Goal: Check status: Check status

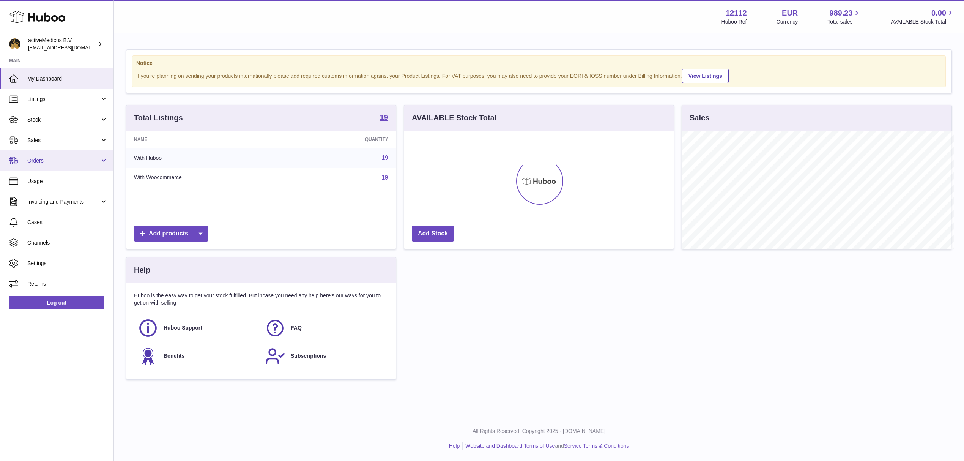
scroll to position [118, 269]
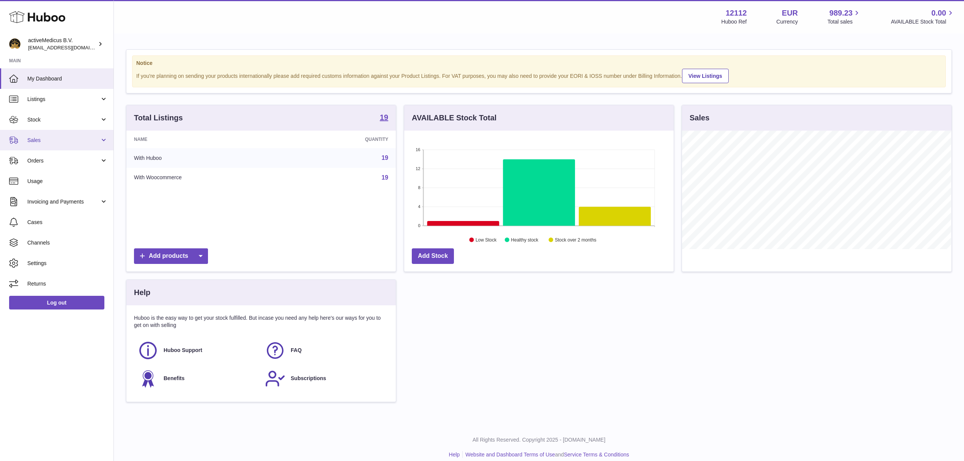
click at [68, 147] on link "Sales" at bounding box center [56, 140] width 113 height 20
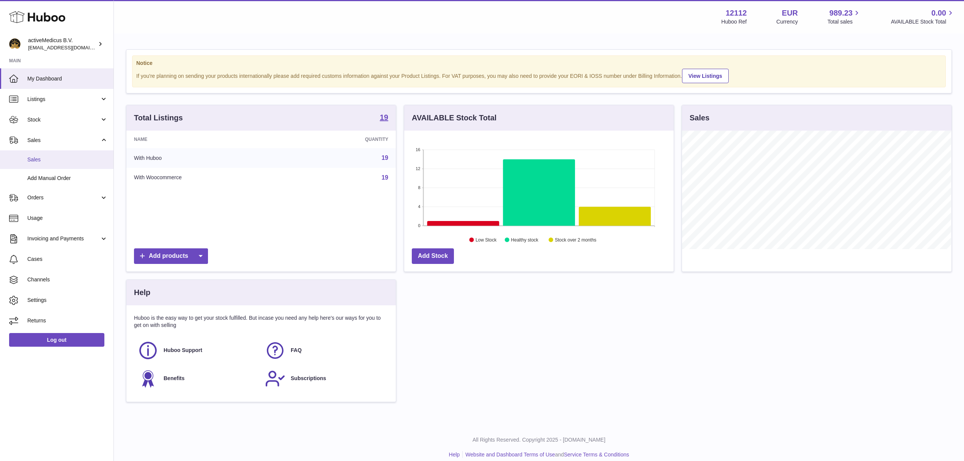
click at [63, 160] on span "Sales" at bounding box center [67, 159] width 80 height 7
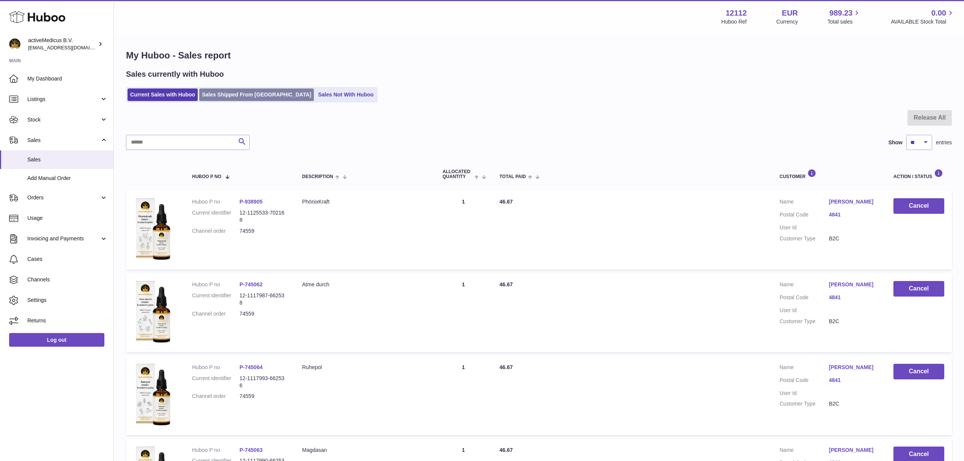
click at [240, 98] on link "Sales Shipped From Huboo" at bounding box center [256, 94] width 115 height 13
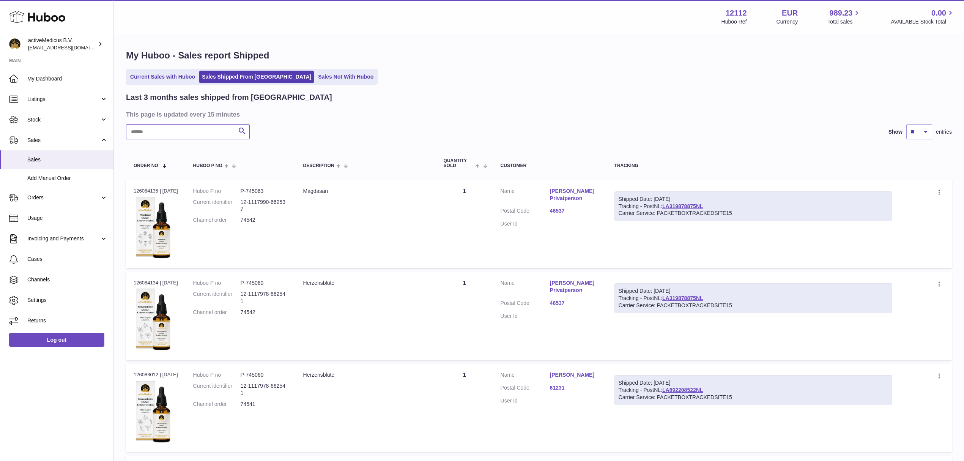
click at [158, 136] on input "text" at bounding box center [188, 131] width 124 height 15
paste input "*****"
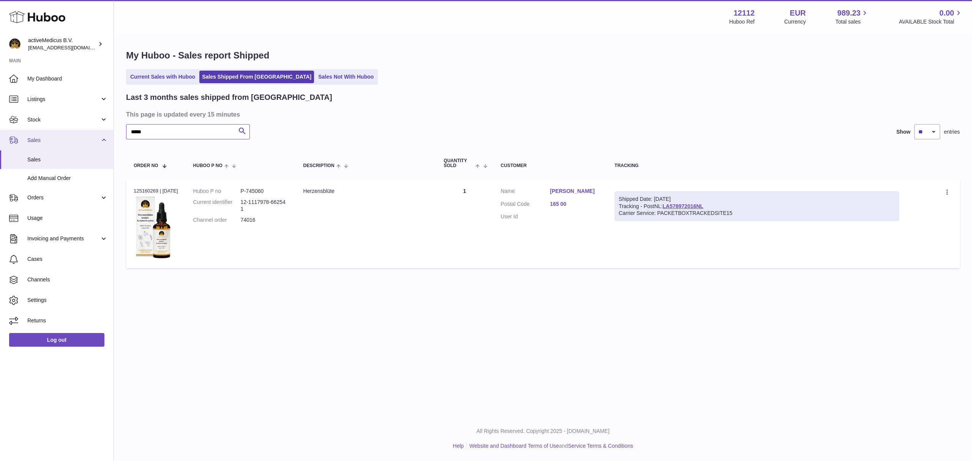
drag, startPoint x: 154, startPoint y: 134, endPoint x: 101, endPoint y: 132, distance: 53.5
click at [101, 132] on div "Huboo activeMedicus B.V. internalAdmin-12112@internal.huboo.com Main My Dashboa…" at bounding box center [486, 230] width 972 height 461
paste input "text"
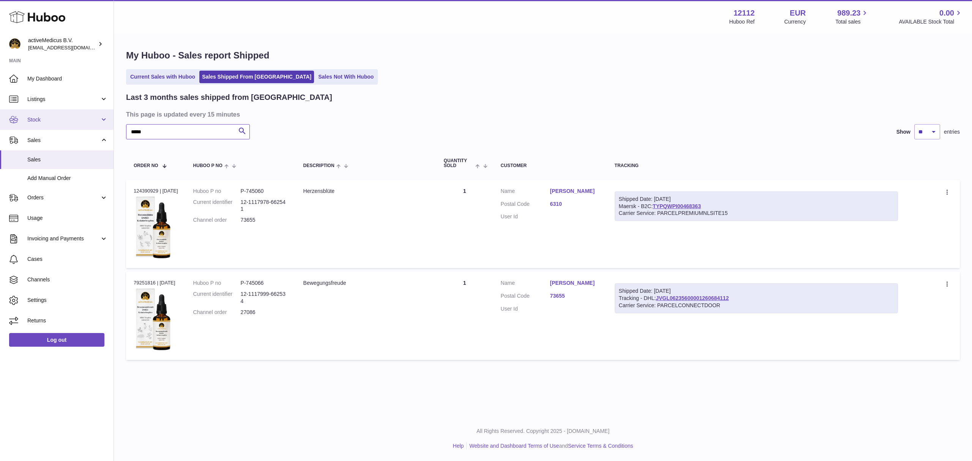
drag, startPoint x: 164, startPoint y: 131, endPoint x: 96, endPoint y: 128, distance: 67.6
click at [108, 128] on div "Huboo activeMedicus B.V. internalAdmin-12112@internal.huboo.com Main My Dashboa…" at bounding box center [486, 230] width 972 height 461
paste input "text"
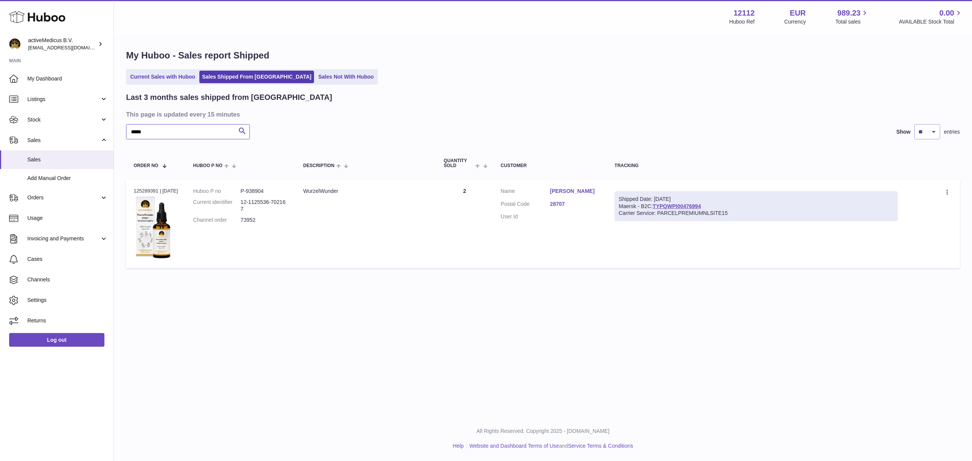
drag, startPoint x: 157, startPoint y: 132, endPoint x: 118, endPoint y: 129, distance: 38.5
click at [118, 129] on div "My Huboo - Sales report Shipped Current Sales with Huboo Sales Shipped From Hub…" at bounding box center [543, 160] width 858 height 253
paste input "text"
drag, startPoint x: 145, startPoint y: 136, endPoint x: 137, endPoint y: 137, distance: 8.4
click at [137, 137] on input "*****" at bounding box center [188, 131] width 124 height 15
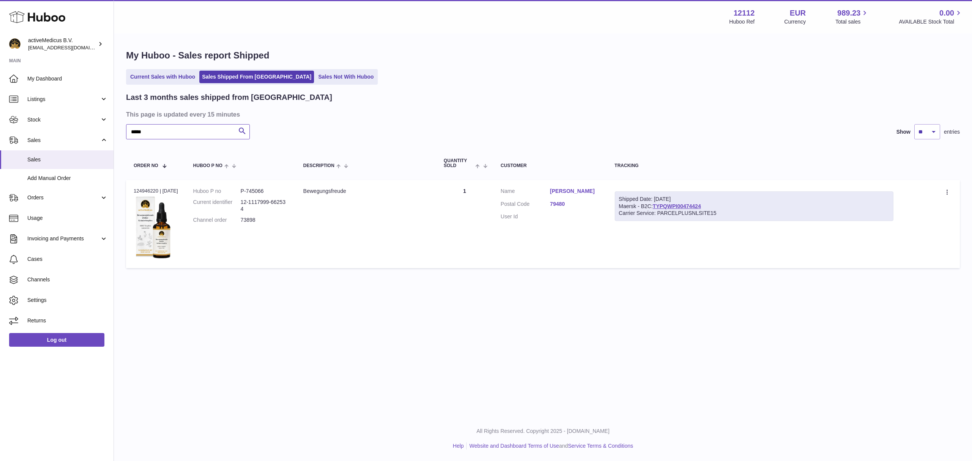
paste input "**"
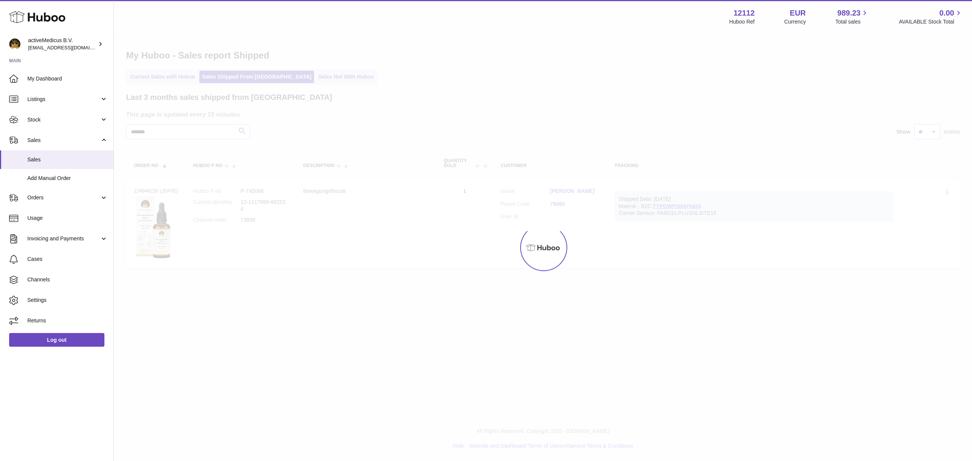
click at [158, 131] on div at bounding box center [543, 247] width 858 height 427
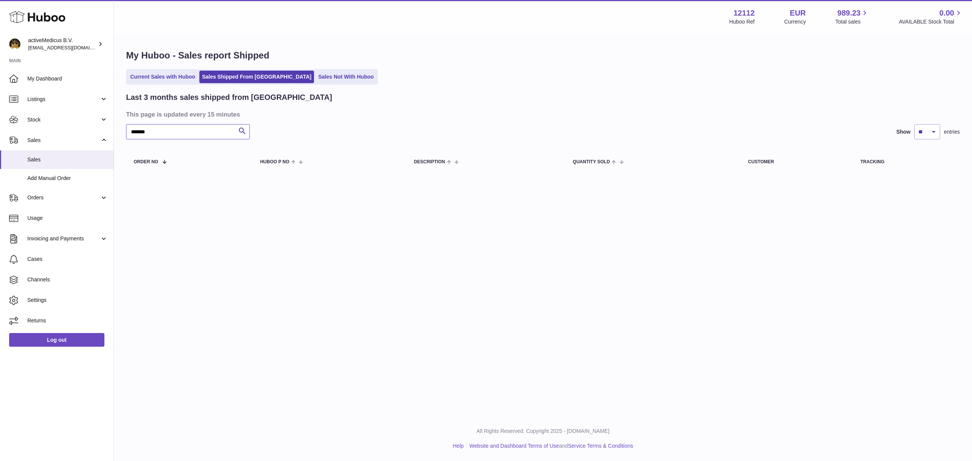
drag, startPoint x: 146, startPoint y: 132, endPoint x: 115, endPoint y: 134, distance: 31.5
click at [115, 134] on div "My Huboo - Sales report Shipped Current Sales with Huboo Sales Shipped From Hub…" at bounding box center [543, 112] width 858 height 157
paste input "text"
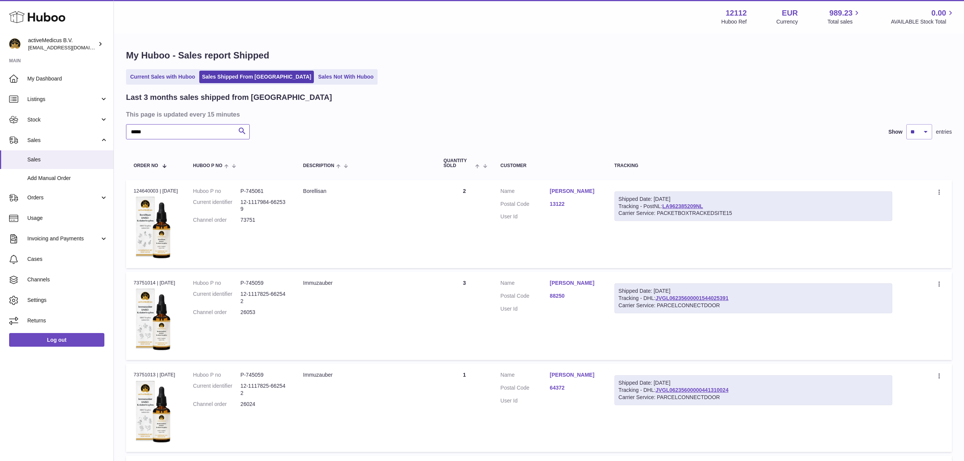
drag, startPoint x: 159, startPoint y: 133, endPoint x: 113, endPoint y: 132, distance: 46.3
click at [109, 133] on div "Huboo activeMedicus B.V. internalAdmin-12112@internal.huboo.com Main My Dashboa…" at bounding box center [482, 304] width 964 height 608
paste input "text"
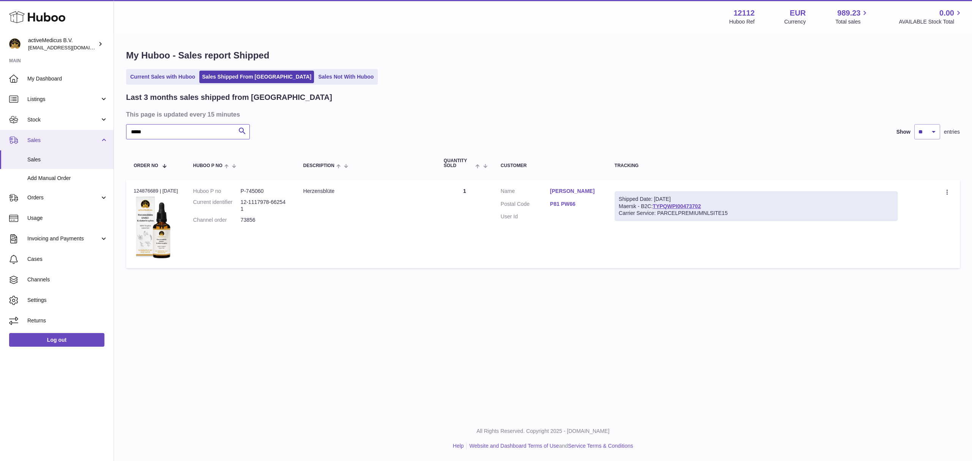
drag, startPoint x: 153, startPoint y: 134, endPoint x: 107, endPoint y: 132, distance: 46.3
click at [107, 132] on div "Huboo activeMedicus B.V. internalAdmin-12112@internal.huboo.com Main My Dashboa…" at bounding box center [486, 230] width 972 height 461
paste input "text"
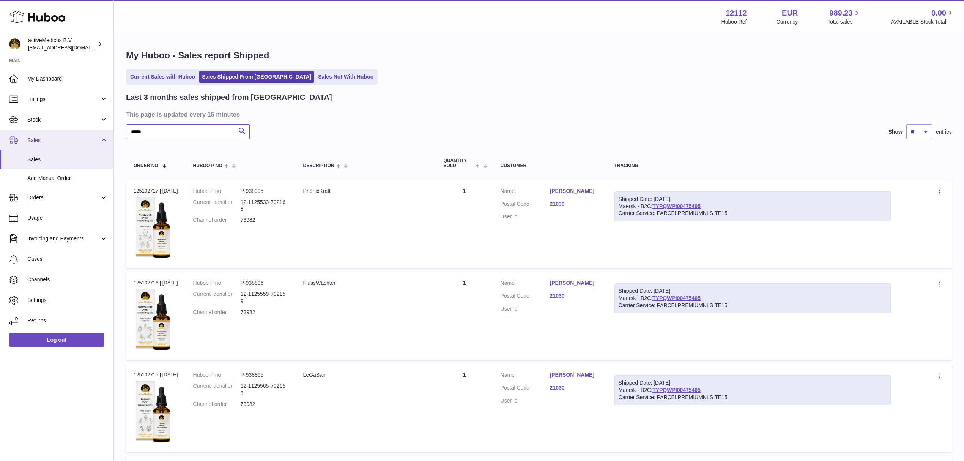
drag, startPoint x: 162, startPoint y: 134, endPoint x: 88, endPoint y: 132, distance: 73.6
click at [88, 132] on div "Huboo activeMedicus B.V. internalAdmin-12112@internal.huboo.com Main My Dashboa…" at bounding box center [482, 395] width 964 height 791
paste input "text"
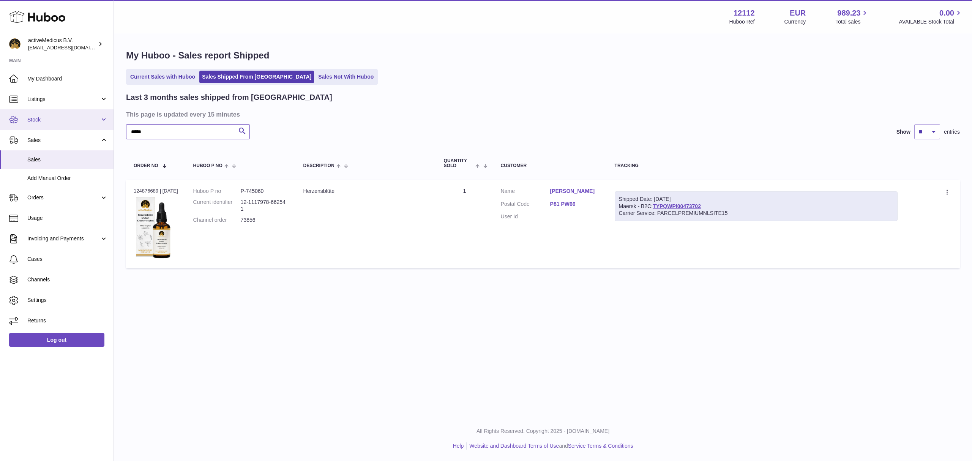
drag, startPoint x: 153, startPoint y: 131, endPoint x: 103, endPoint y: 129, distance: 49.4
click at [103, 129] on div "Huboo activeMedicus B.V. internalAdmin-12112@internal.huboo.com Main My Dashboa…" at bounding box center [486, 230] width 972 height 461
paste input "text"
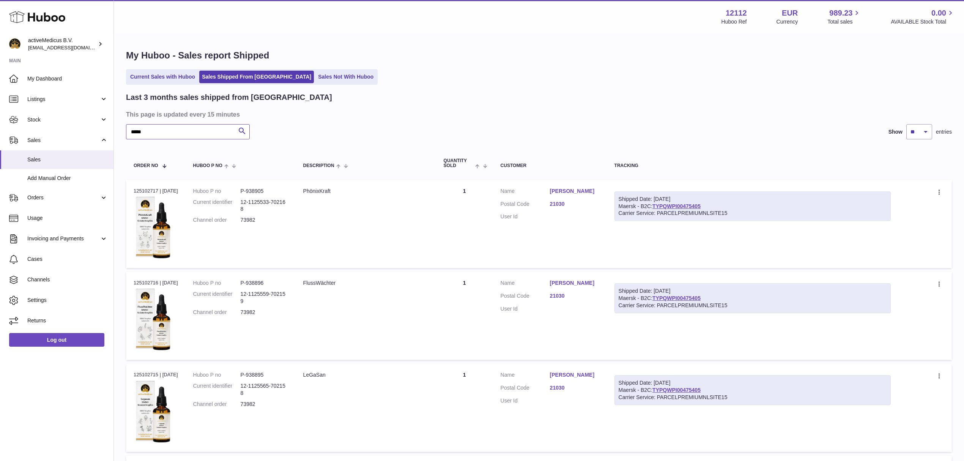
drag, startPoint x: 155, startPoint y: 136, endPoint x: 125, endPoint y: 133, distance: 30.5
click at [125, 133] on div "My Huboo - Sales report Shipped Current Sales with Huboo Sales Shipped From Hub…" at bounding box center [539, 390] width 850 height 712
paste input "text"
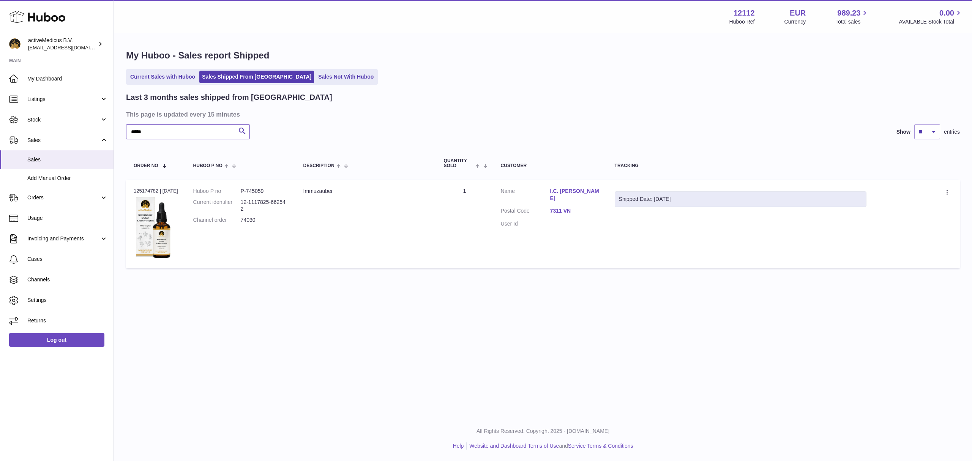
drag, startPoint x: 164, startPoint y: 130, endPoint x: 180, endPoint y: 127, distance: 16.2
click at [110, 130] on div "Huboo activeMedicus B.V. internalAdmin-12112@internal.huboo.com Main My Dashboa…" at bounding box center [486, 230] width 972 height 461
paste input "text"
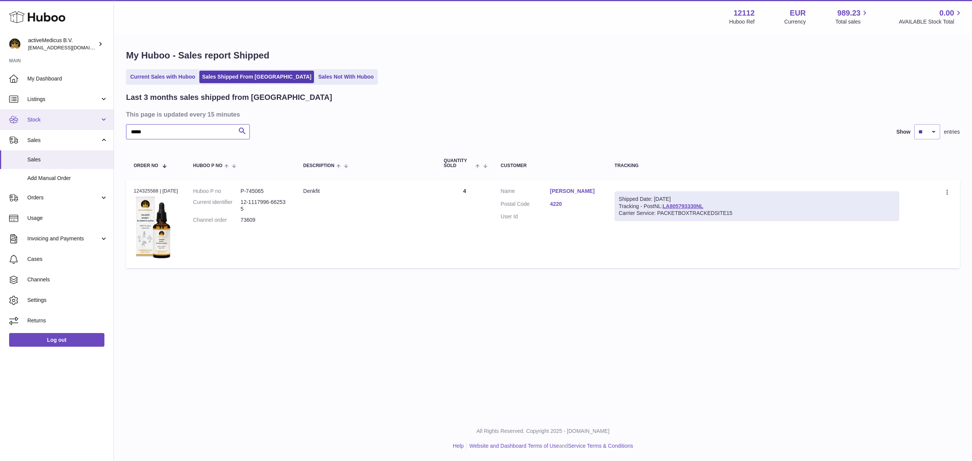
drag, startPoint x: 166, startPoint y: 134, endPoint x: 105, endPoint y: 128, distance: 61.8
click at [105, 128] on div "Huboo activeMedicus B.V. internalAdmin-12112@internal.huboo.com Main My Dashboa…" at bounding box center [486, 230] width 972 height 461
paste input "text"
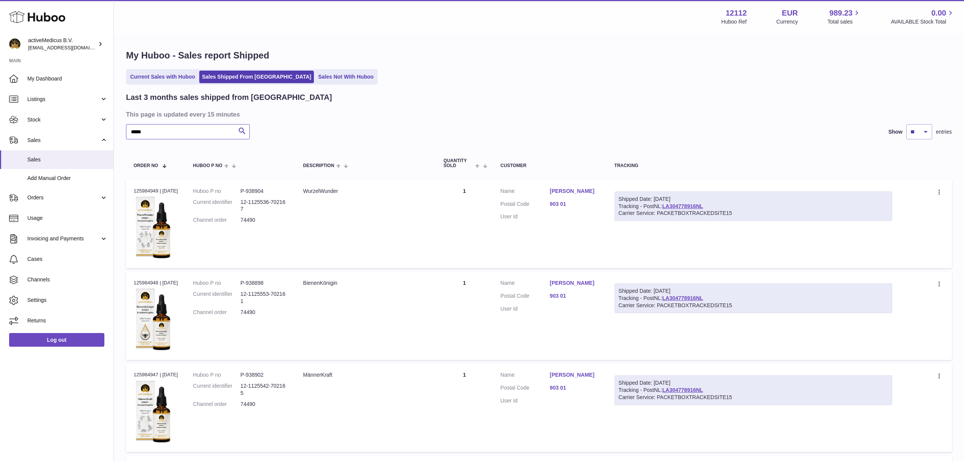
type input "*****"
